Goal: Check status: Check status

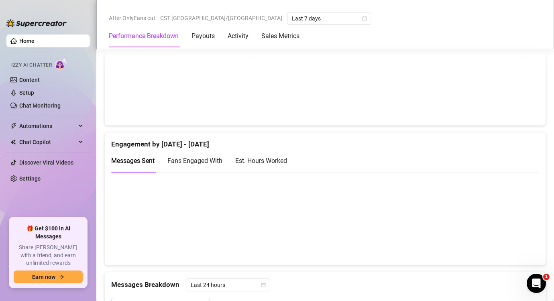
scroll to position [472, 0]
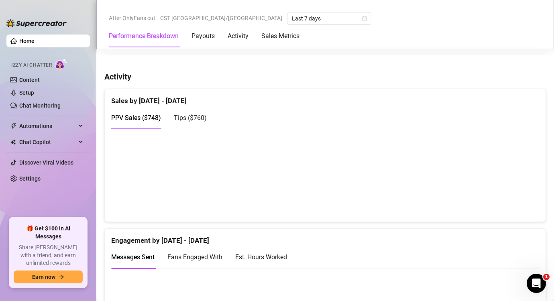
scroll to position [361, 0]
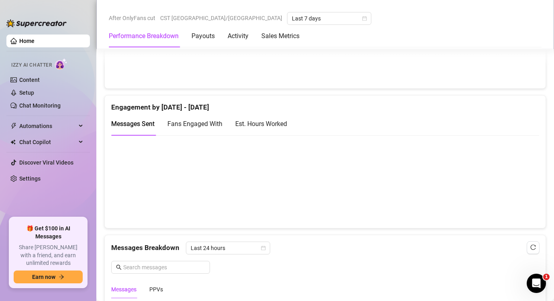
scroll to position [506, 0]
click at [264, 124] on div "Est. Hours Worked" at bounding box center [261, 124] width 52 height 10
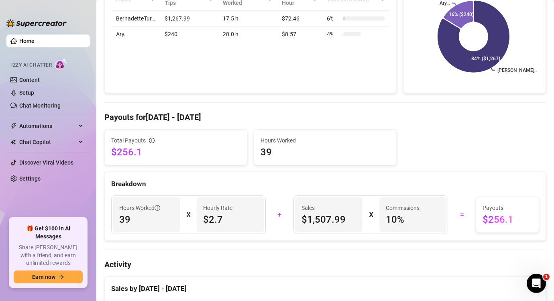
scroll to position [0, 0]
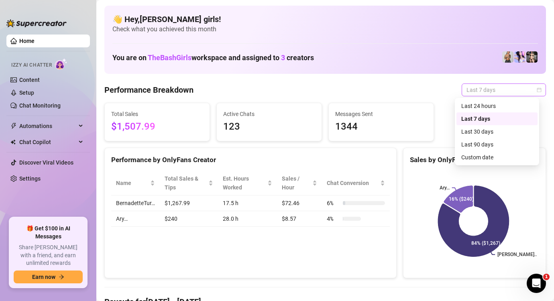
click at [528, 92] on span "Last 7 days" at bounding box center [503, 90] width 75 height 12
click at [488, 161] on div "Custom date" at bounding box center [496, 157] width 71 height 9
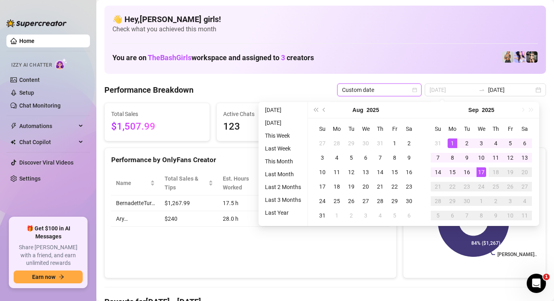
type input "2025-09-01"
click at [454, 141] on div "1" at bounding box center [453, 143] width 10 height 10
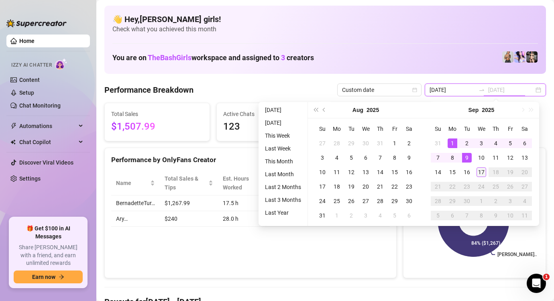
type input "2025-09-17"
click at [481, 172] on div "17" at bounding box center [481, 172] width 10 height 10
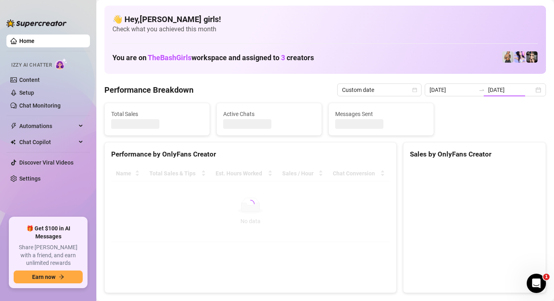
type input "2025-09-01"
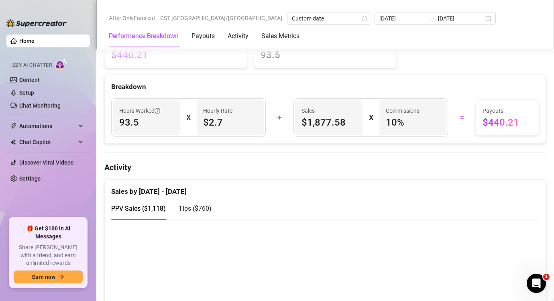
scroll to position [283, 0]
click at [358, 183] on div "Sales by Aug 31 - Sep 16" at bounding box center [325, 187] width 428 height 17
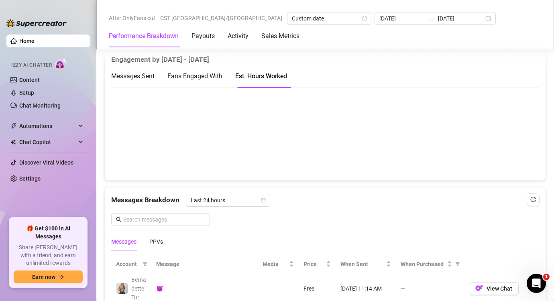
scroll to position [539, 0]
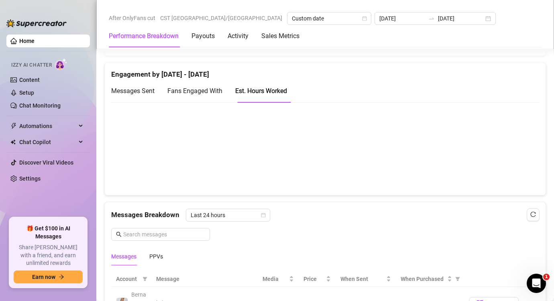
click at [207, 87] on span "Fans Engaged With" at bounding box center [194, 91] width 55 height 8
click at [149, 90] on span "Messages Sent" at bounding box center [132, 91] width 43 height 8
click at [269, 94] on div "Est. Hours Worked" at bounding box center [261, 91] width 52 height 10
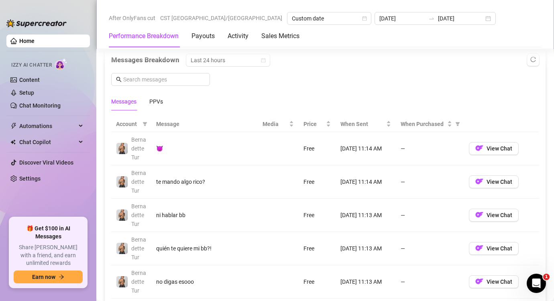
scroll to position [694, 0]
